Goal: Complete application form

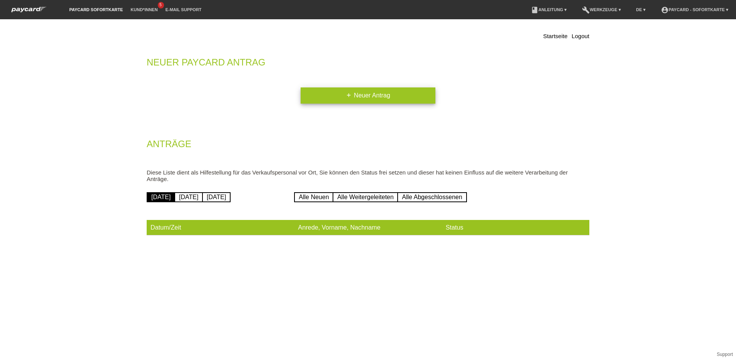
click at [389, 95] on link "add Neuer Antrag" at bounding box center [368, 95] width 135 height 16
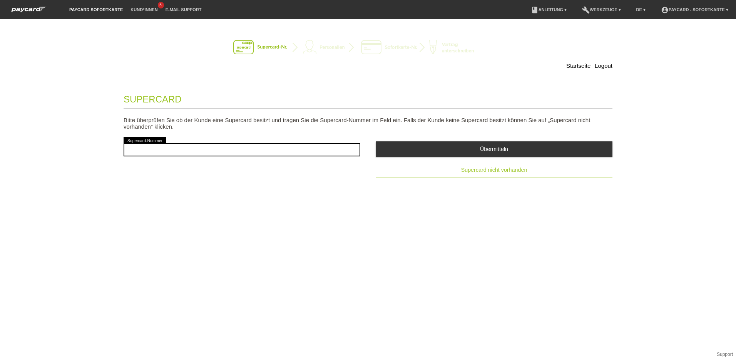
click at [509, 172] on span "Supercard nicht vorhanden" at bounding box center [494, 170] width 66 height 6
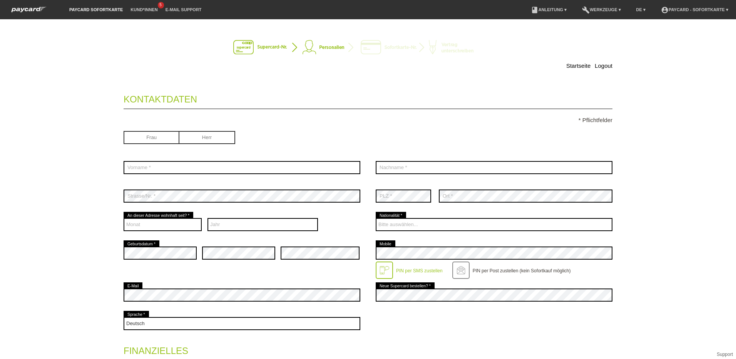
click at [213, 138] on input "radio" at bounding box center [207, 137] width 56 height 12
radio input "true"
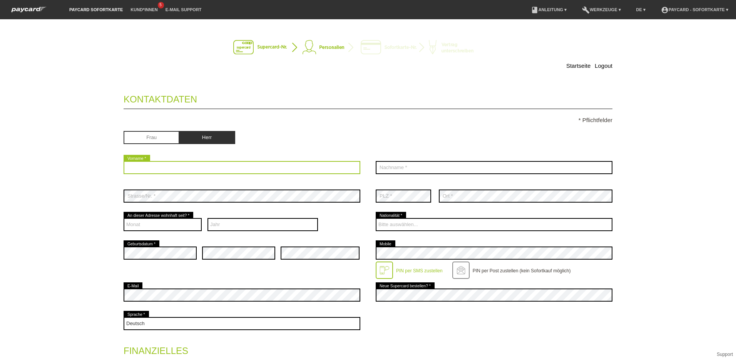
drag, startPoint x: 207, startPoint y: 168, endPoint x: 213, endPoint y: 139, distance: 29.6
click at [210, 147] on fieldset "Kontaktdaten * Pflichtfelder Frau Herr error Vorname * error Nachname * 01" at bounding box center [368, 303] width 489 height 435
type input "Eliass"
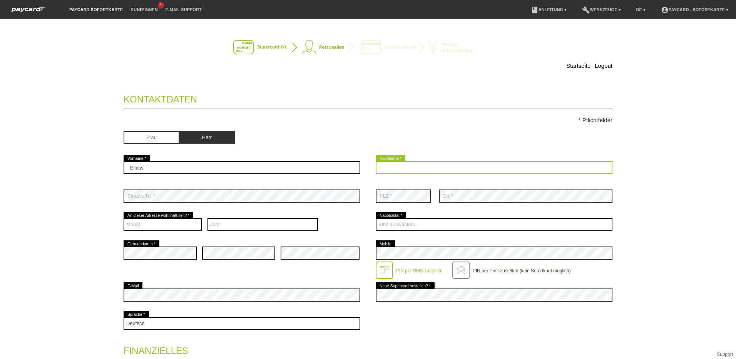
click at [486, 171] on input "text" at bounding box center [494, 167] width 237 height 13
type input "Ferhati"
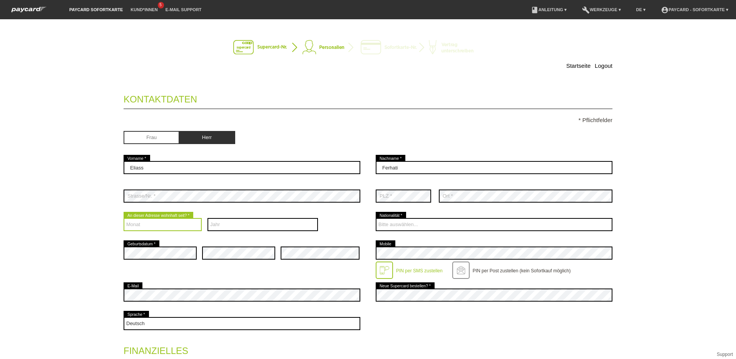
click at [152, 228] on select "Monat 01 02 03 04 05 06 07 08 09 10 11 12" at bounding box center [163, 224] width 78 height 13
select select "03"
click at [124, 219] on select "Monat 01 02 03 04 05 06 07 08 09 10 11 12" at bounding box center [163, 224] width 78 height 13
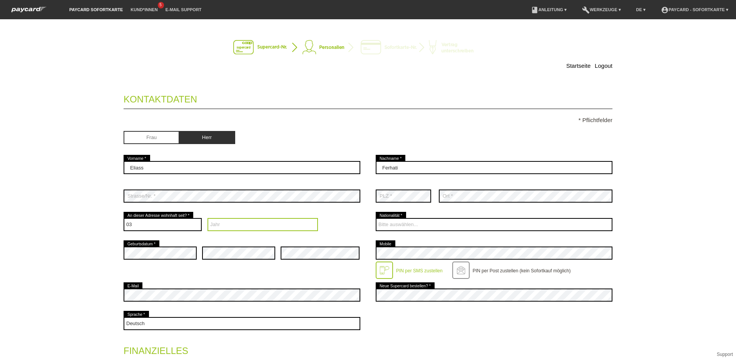
click at [244, 224] on select "Jahr 2025 2024 2023 2022 2021 2020 2019 2018 2017 2016" at bounding box center [262, 224] width 111 height 13
select select "2019"
click at [207, 219] on select "Jahr 2025 2024 2023 2022 2021 2020 2019 2018 2017 2016" at bounding box center [262, 224] width 111 height 13
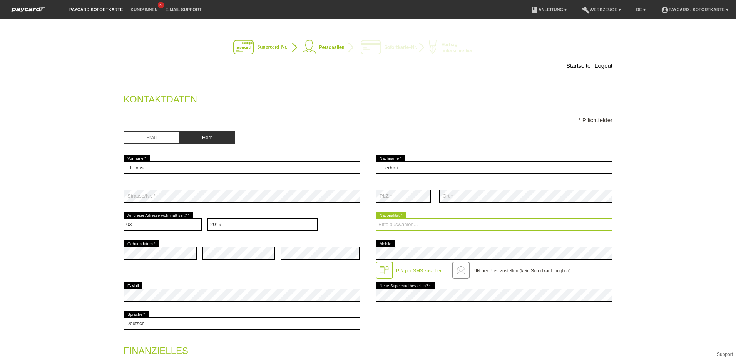
click at [444, 226] on select "Bitte auswählen... [GEOGRAPHIC_DATA] [GEOGRAPHIC_DATA] [GEOGRAPHIC_DATA] [GEOGR…" at bounding box center [494, 224] width 237 height 13
select select "CH"
click at [376, 219] on select "Bitte auswählen... [GEOGRAPHIC_DATA] [GEOGRAPHIC_DATA] [GEOGRAPHIC_DATA] [GEOGR…" at bounding box center [494, 224] width 237 height 13
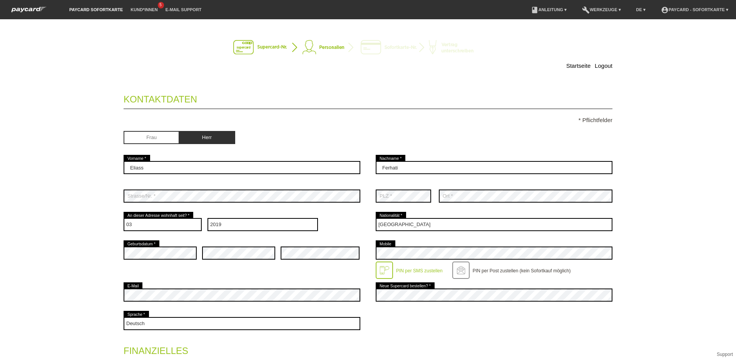
click at [378, 267] on div at bounding box center [384, 269] width 17 height 17
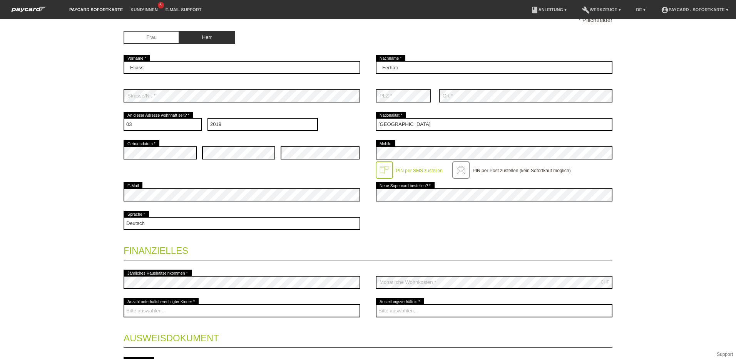
scroll to position [115, 0]
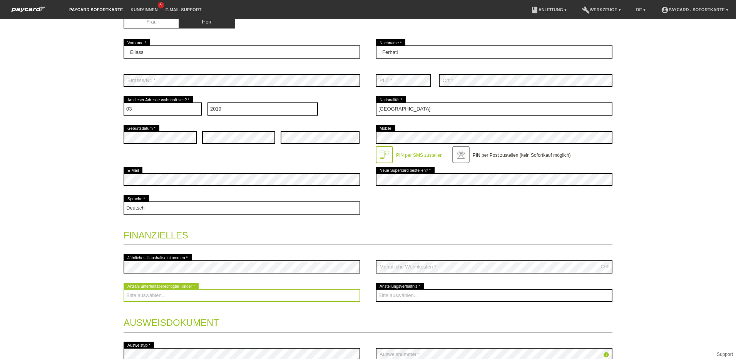
click at [187, 299] on select "Bitte auswählen... 0 1 2 3 4 5 6 7 8 9" at bounding box center [242, 295] width 237 height 13
select select "0"
click at [124, 290] on select "Bitte auswählen... 0 1 2 3 4 5 6 7 8 9" at bounding box center [242, 295] width 237 height 13
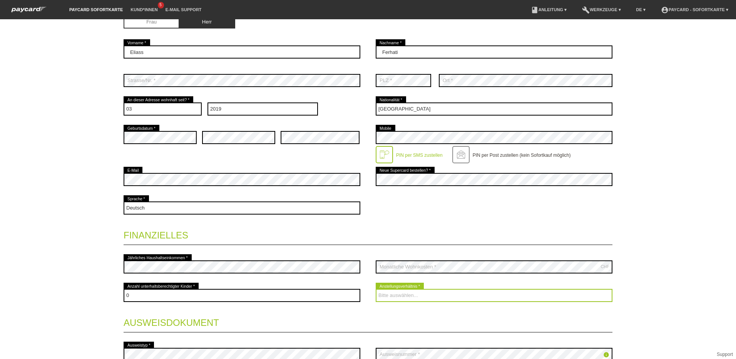
click at [414, 295] on select "Bitte auswählen... Unbefristet Befristet Lehrling/Student Pensioniert Nicht arb…" at bounding box center [494, 295] width 237 height 13
select select "UNLIMITED"
click at [376, 290] on select "Bitte auswählen... Unbefristet Befristet Lehrling/Student Pensioniert Nicht arb…" at bounding box center [494, 295] width 237 height 13
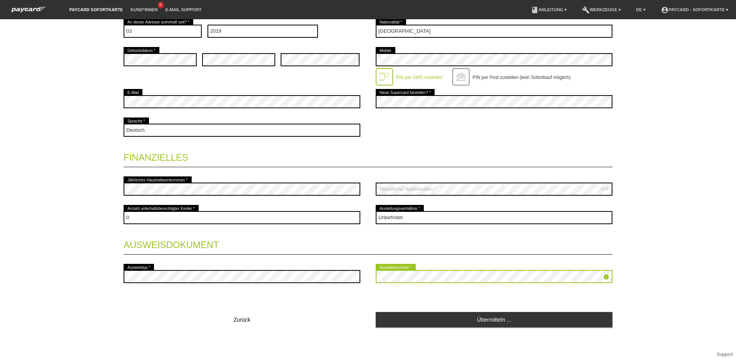
scroll to position [196, 0]
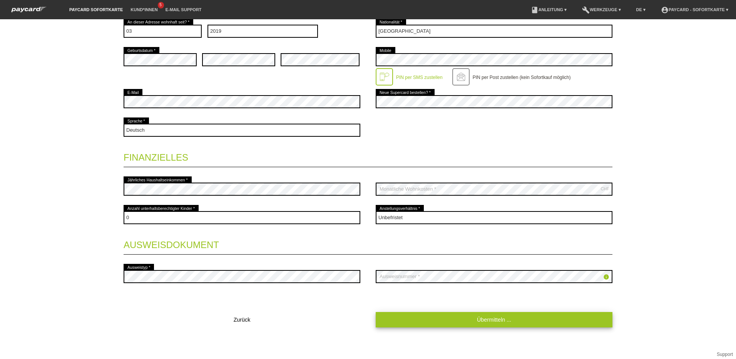
click at [525, 319] on link "Übermitteln ..." at bounding box center [494, 319] width 237 height 15
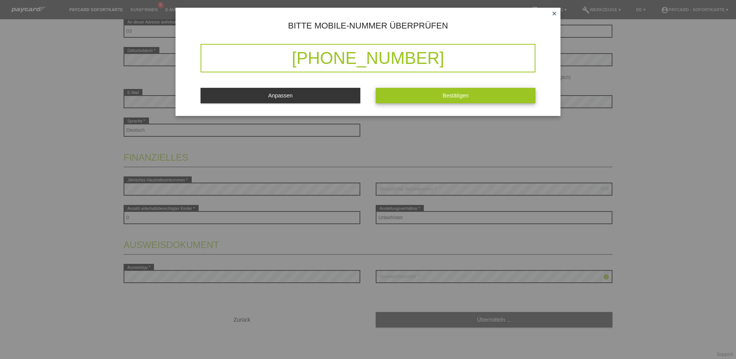
click at [469, 94] on button "Bestätigen" at bounding box center [456, 95] width 160 height 15
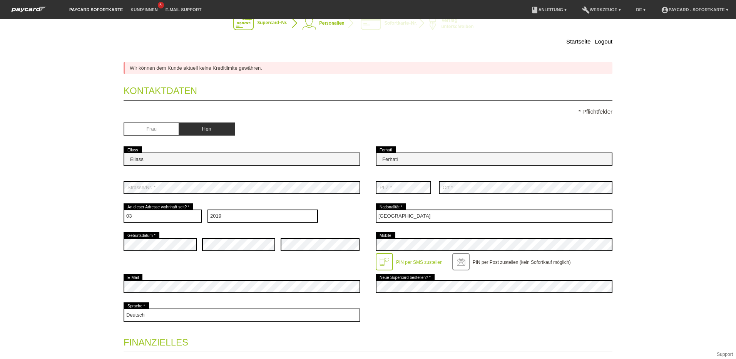
scroll to position [0, 0]
